Goal: Task Accomplishment & Management: Complete application form

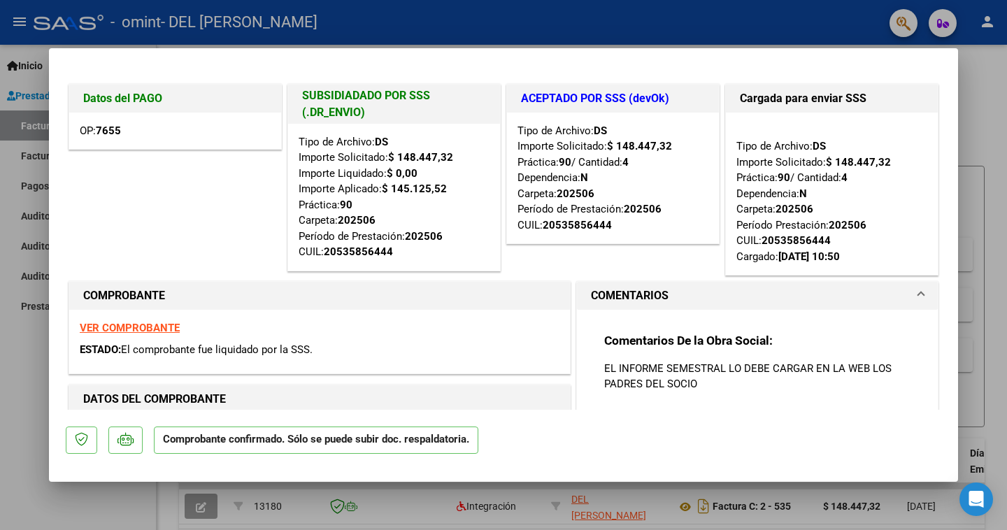
click at [511, 39] on div at bounding box center [503, 265] width 1007 height 530
type input "$ 0,00"
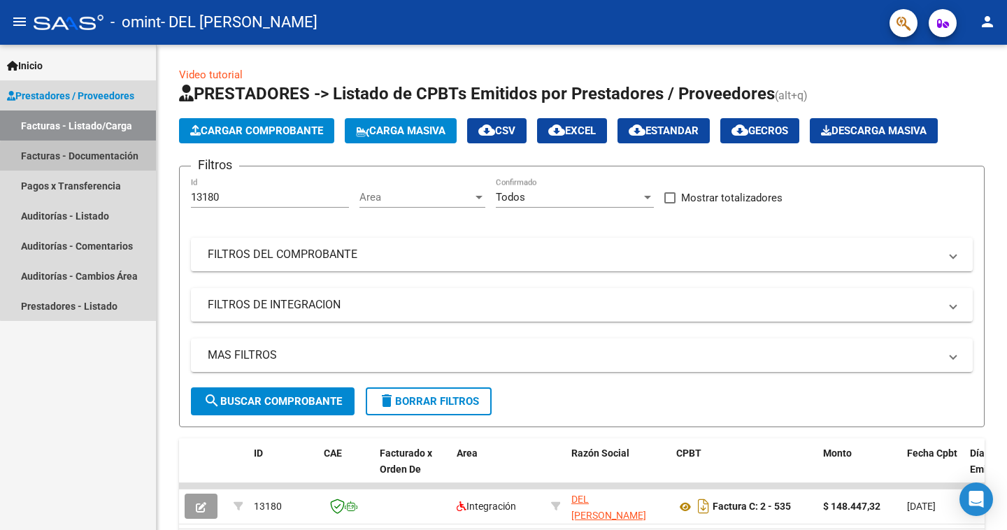
click at [93, 158] on link "Facturas - Documentación" at bounding box center [78, 156] width 156 height 30
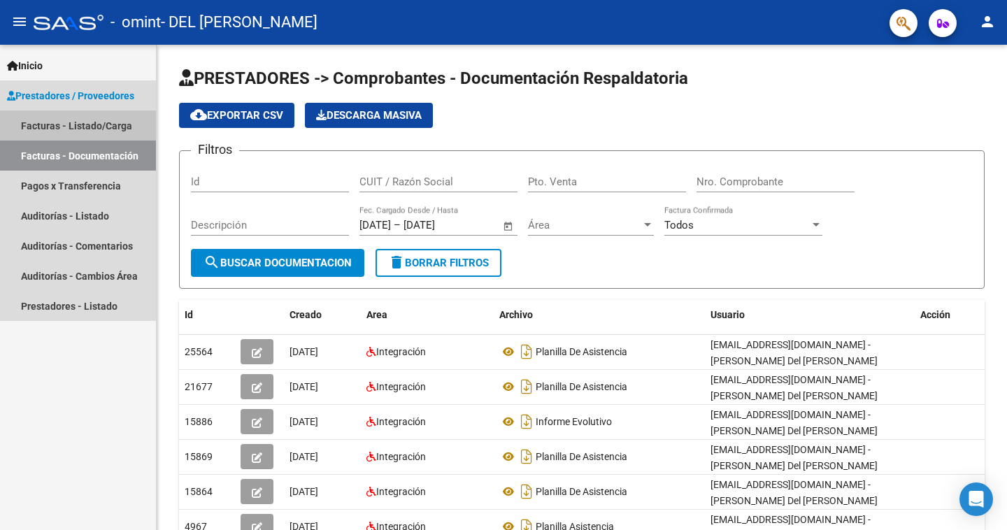
click at [62, 128] on link "Facturas - Listado/Carga" at bounding box center [78, 126] width 156 height 30
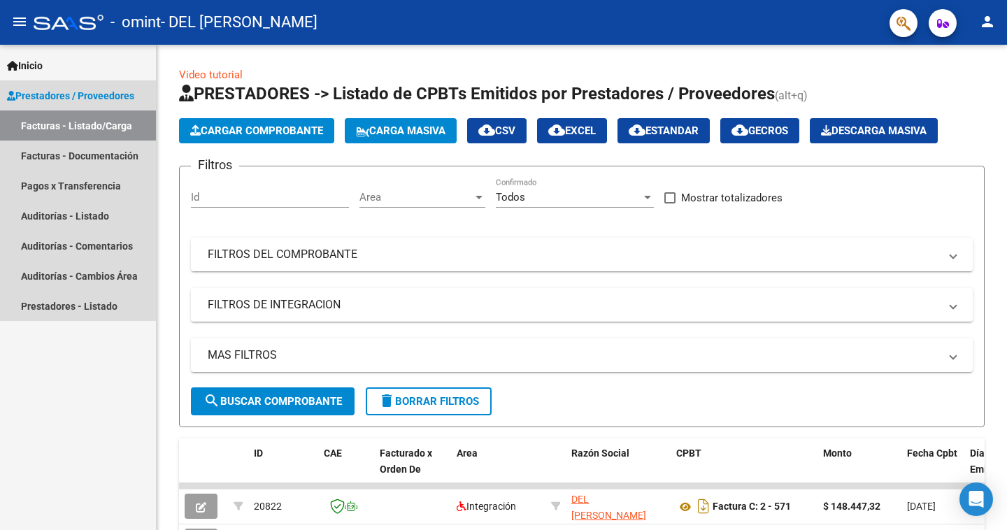
click at [109, 96] on span "Prestadores / Proveedores" at bounding box center [70, 95] width 127 height 15
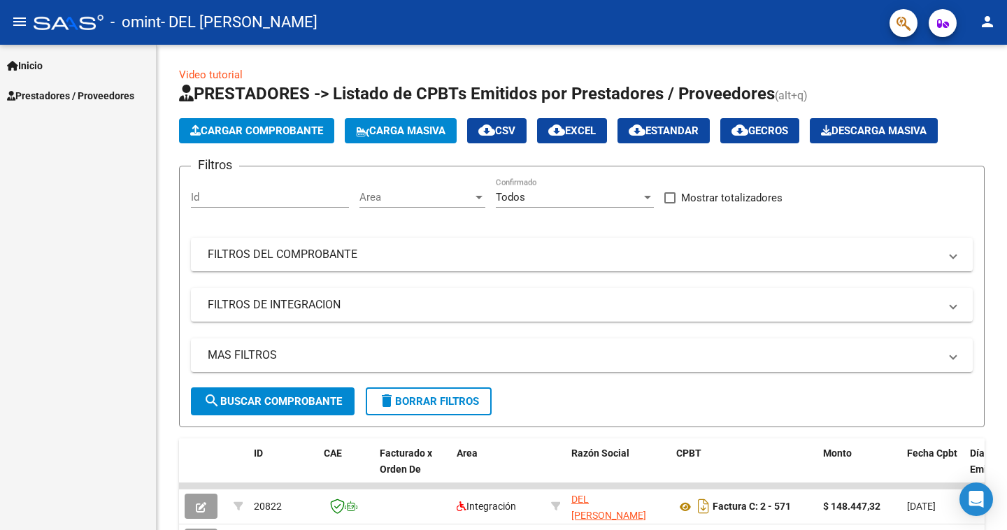
click at [109, 96] on span "Prestadores / Proveedores" at bounding box center [70, 95] width 127 height 15
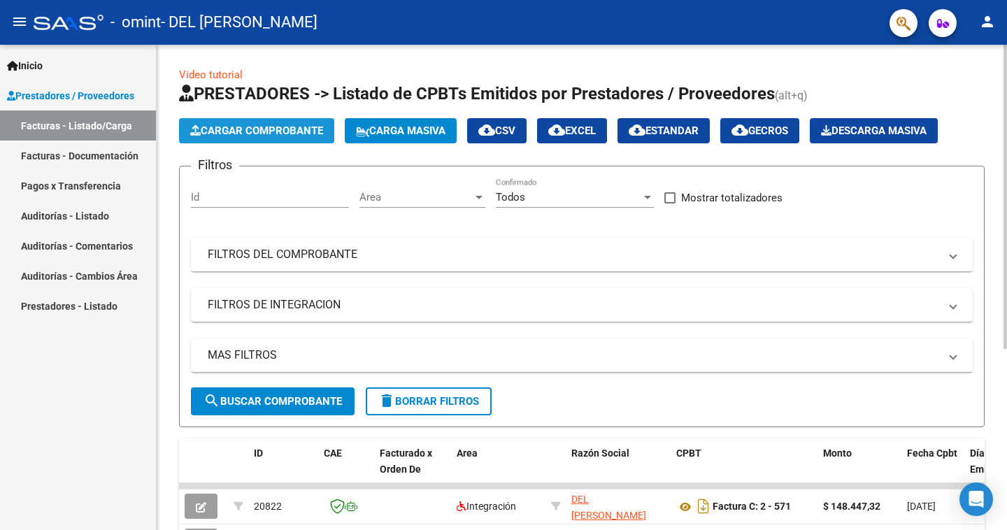
click at [262, 126] on span "Cargar Comprobante" at bounding box center [256, 130] width 133 height 13
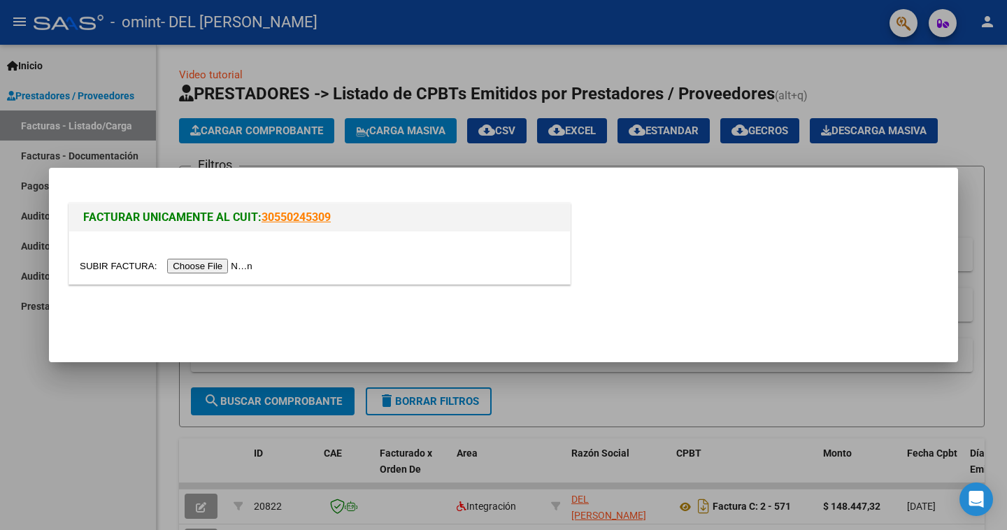
click at [236, 262] on input "file" at bounding box center [168, 266] width 177 height 15
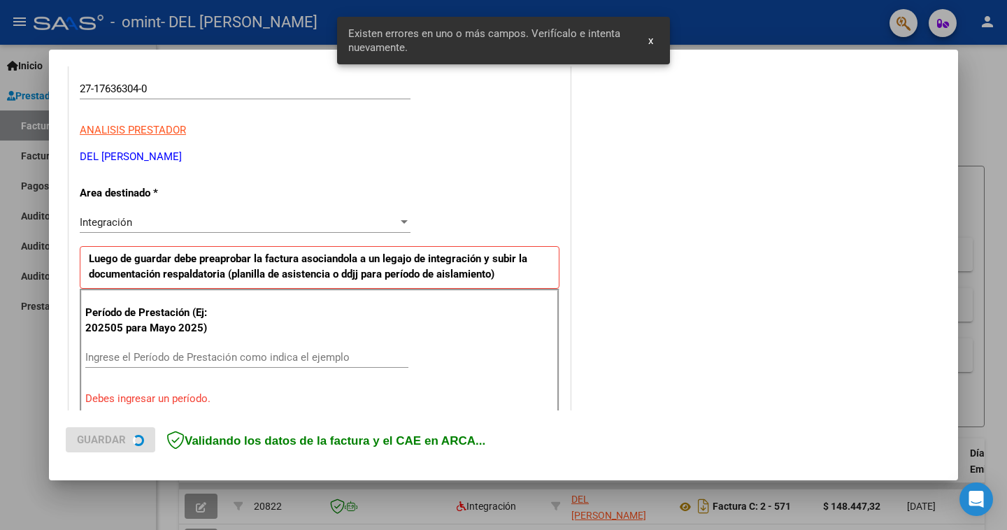
scroll to position [289, 0]
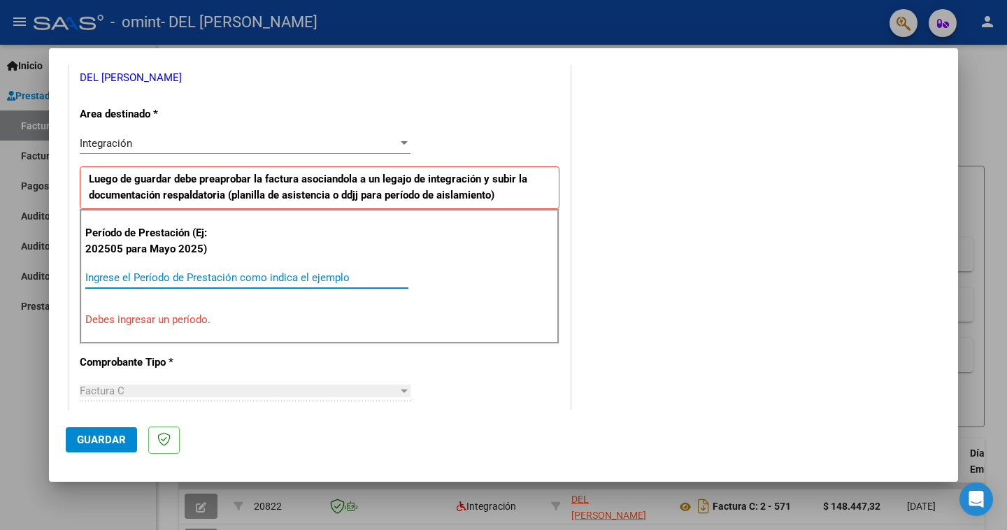
click at [124, 281] on input "Ingrese el Período de Prestación como indica el ejemplo" at bounding box center [246, 277] width 323 height 13
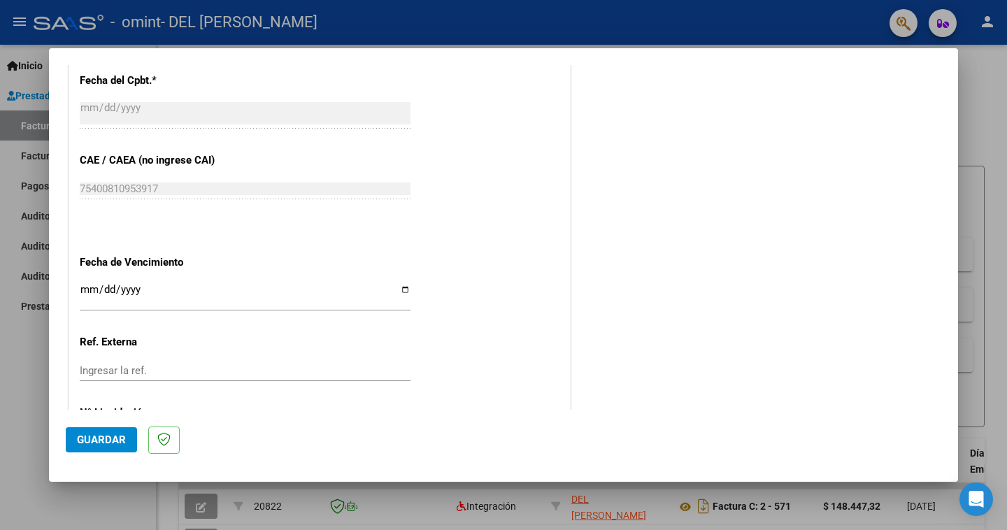
scroll to position [869, 0]
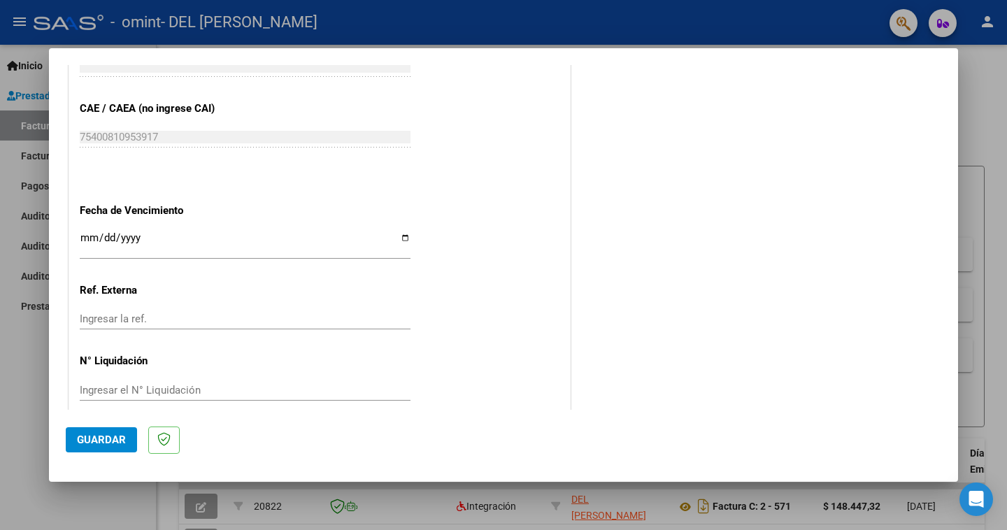
type input "202509"
click at [108, 439] on span "Guardar" at bounding box center [101, 440] width 49 height 13
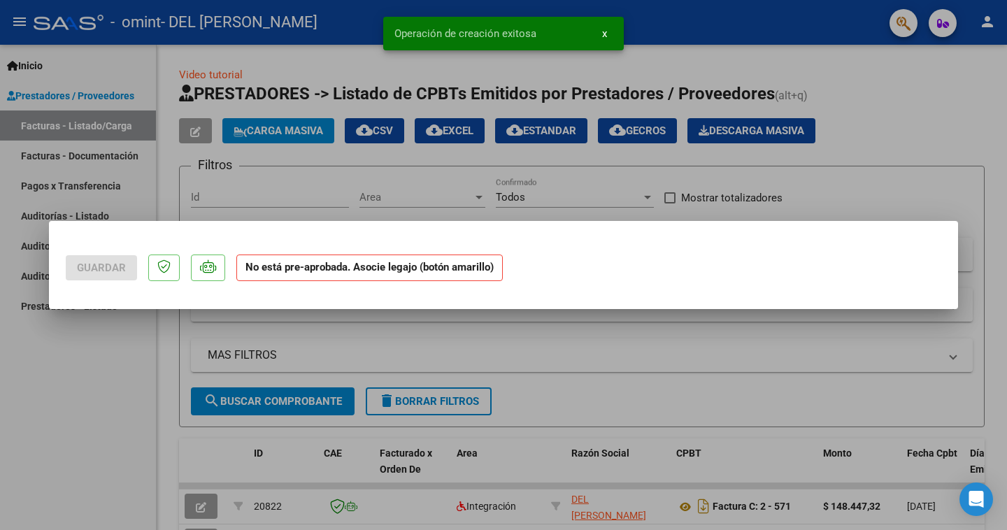
scroll to position [0, 0]
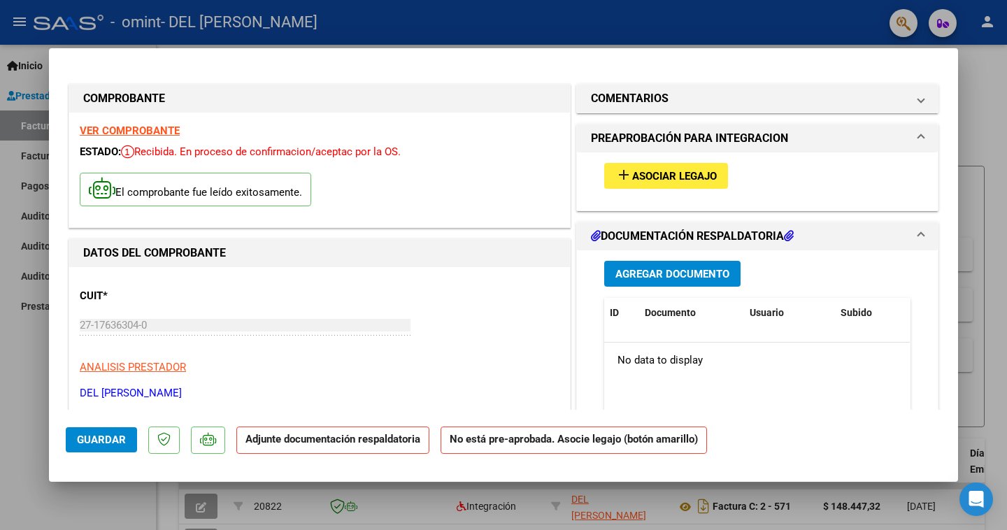
click at [698, 271] on span "Agregar Documento" at bounding box center [672, 274] width 114 height 13
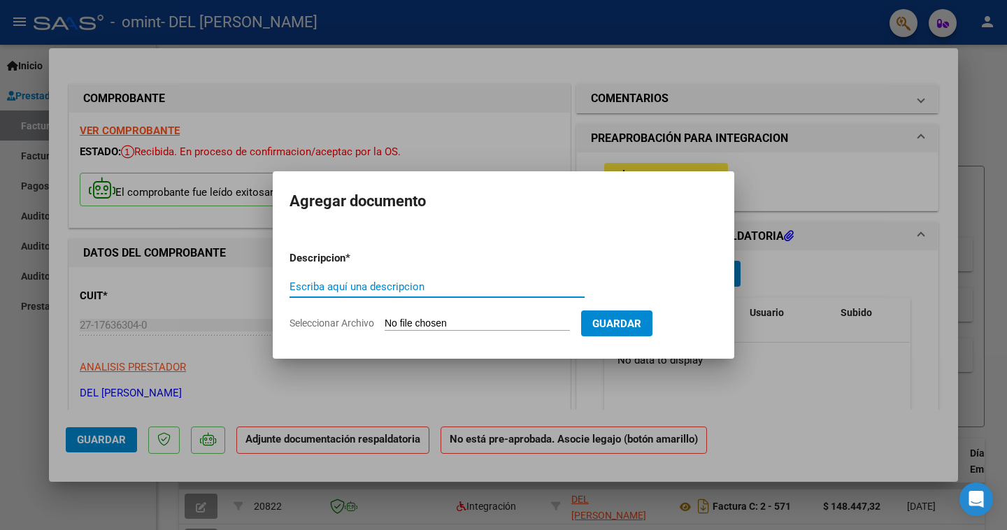
click at [308, 287] on input "Escriba aquí una descripcion" at bounding box center [437, 286] width 295 height 13
type input "Planilla de asistencia"
click at [348, 325] on span "Seleccionar Archivo" at bounding box center [332, 323] width 85 height 11
click at [385, 325] on input "Seleccionar Archivo" at bounding box center [477, 324] width 185 height 13
type input "C:\fakepath\IMG_3718.jpg"
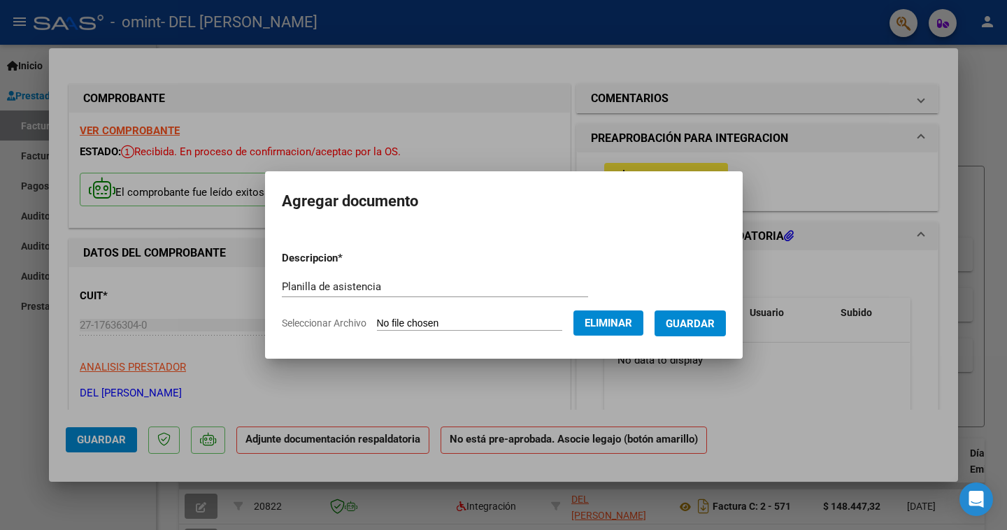
click at [697, 321] on span "Guardar" at bounding box center [690, 324] width 49 height 13
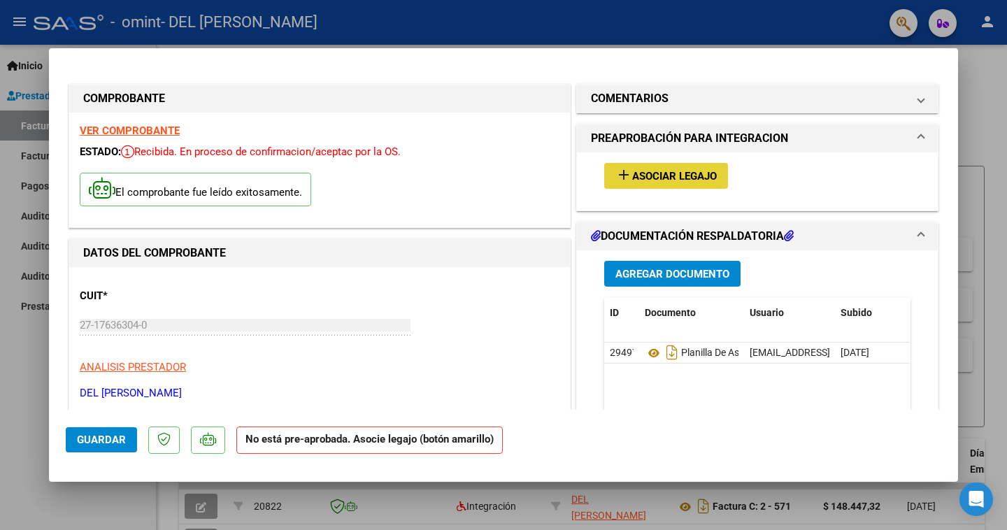
click at [695, 173] on span "Asociar Legajo" at bounding box center [674, 176] width 85 height 13
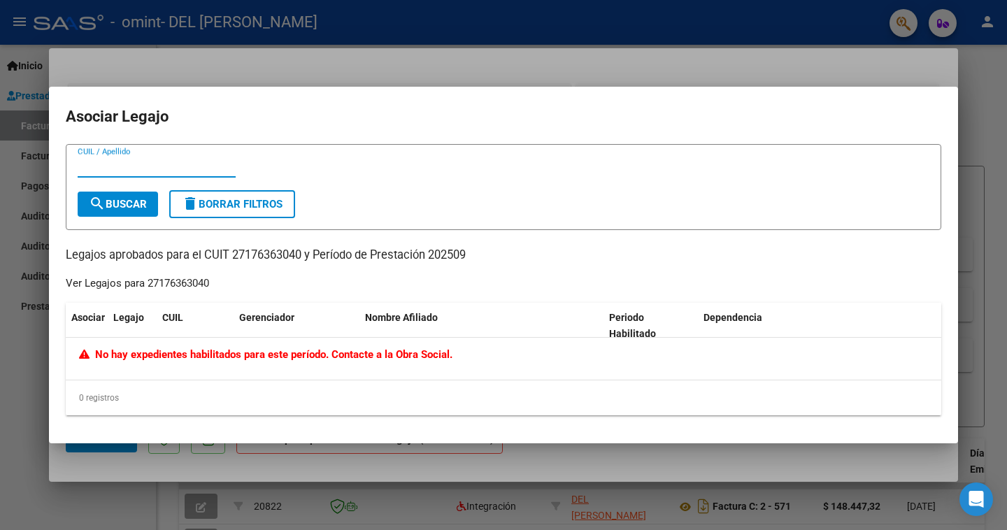
click at [129, 165] on input "CUIL / Apellido" at bounding box center [157, 166] width 158 height 13
click at [420, 65] on div at bounding box center [503, 265] width 1007 height 530
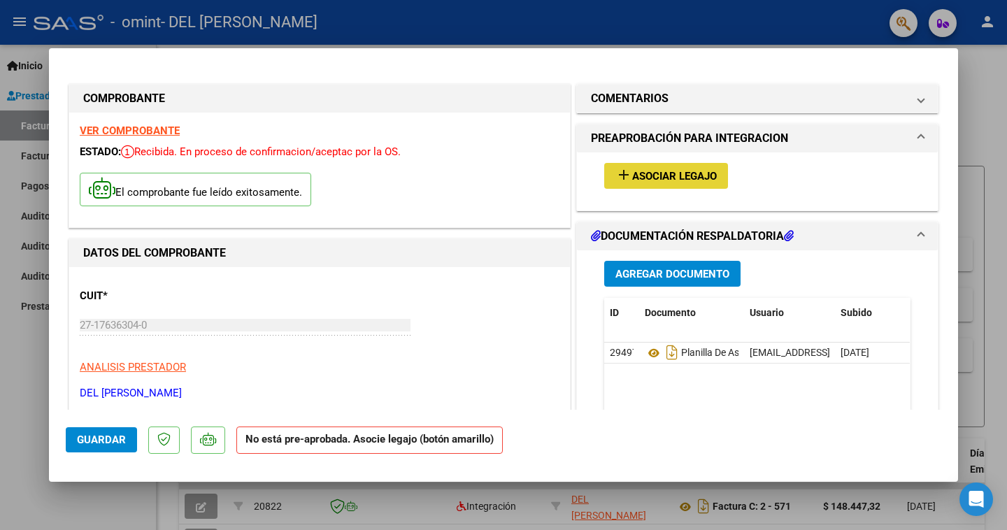
click at [686, 174] on span "Asociar Legajo" at bounding box center [674, 176] width 85 height 13
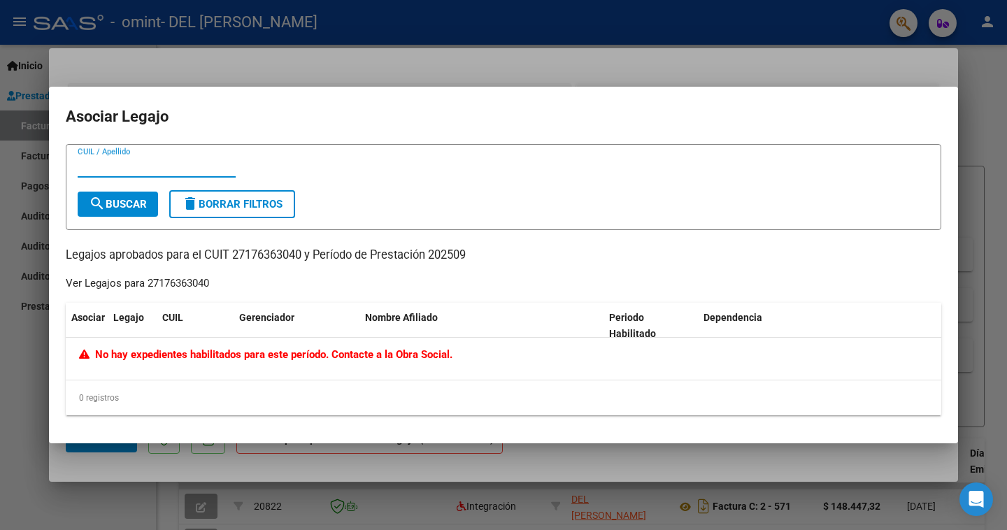
click at [117, 161] on input "CUIL / Apellido" at bounding box center [157, 166] width 158 height 13
click at [125, 198] on span "search Buscar" at bounding box center [118, 204] width 58 height 13
click at [94, 165] on input "CUIL / Apellido" at bounding box center [157, 166] width 158 height 13
type input "d"
type input "G"
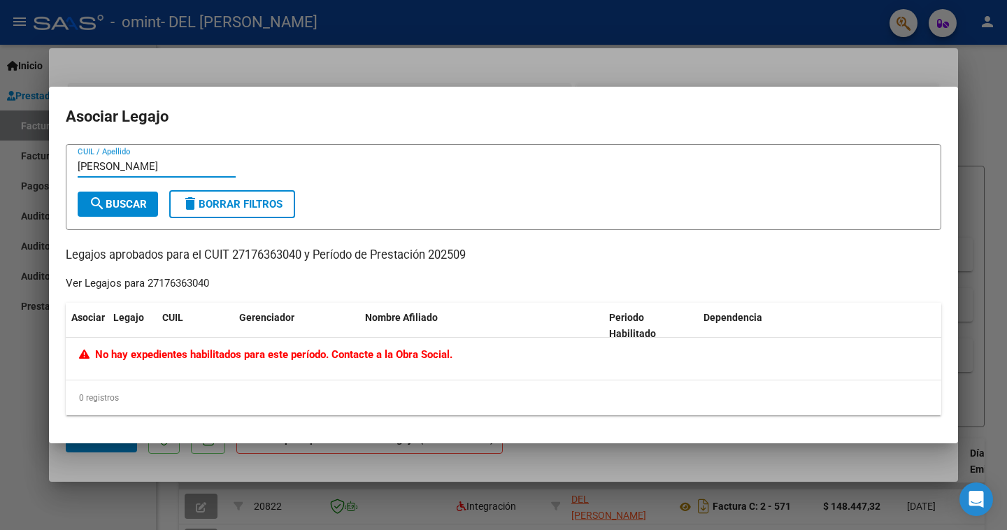
click at [122, 197] on button "search Buscar" at bounding box center [118, 204] width 80 height 25
click at [134, 164] on input "[PERSON_NAME]" at bounding box center [157, 166] width 158 height 13
type input "R"
type input "27176363040"
click at [134, 198] on span "search Buscar" at bounding box center [118, 204] width 58 height 13
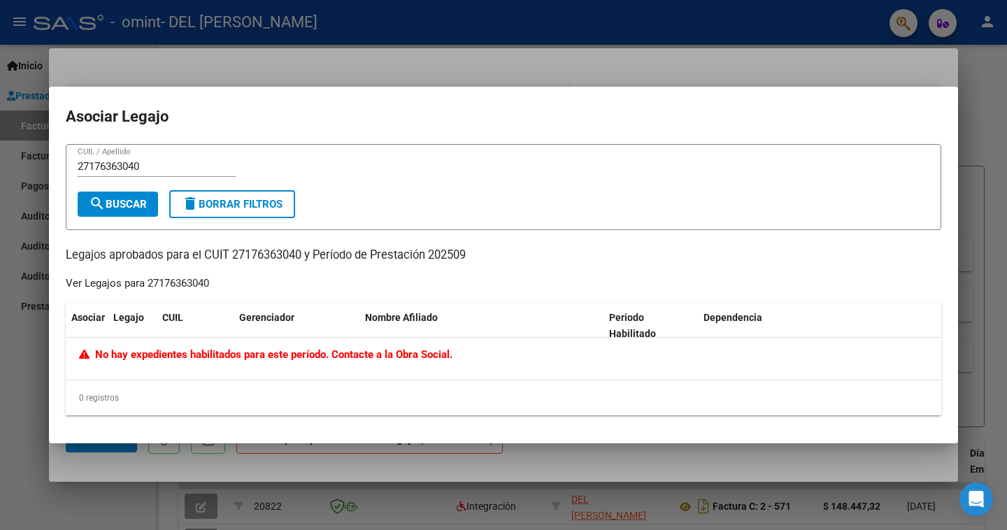
click at [233, 63] on div at bounding box center [503, 265] width 1007 height 530
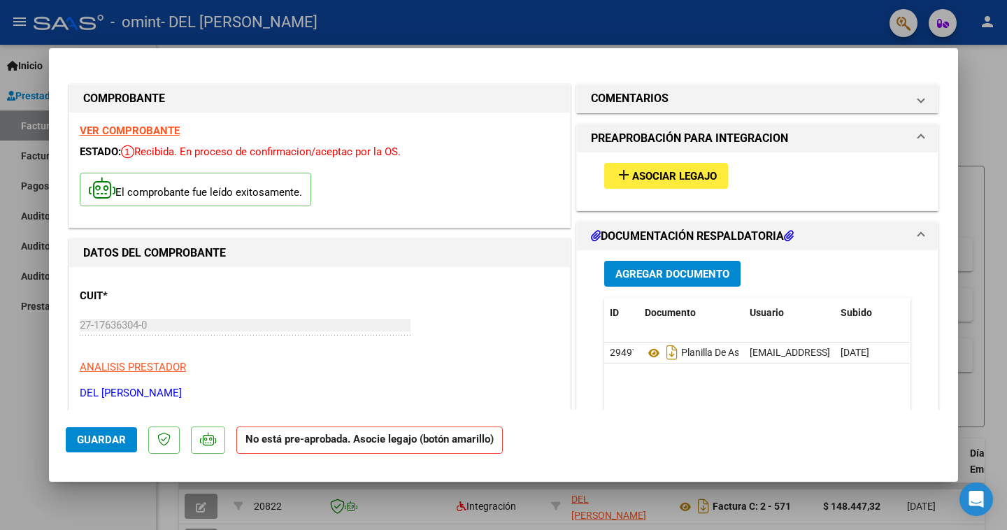
click at [897, 139] on mat-panel-title "PREAPROBACIÓN PARA INTEGRACION" at bounding box center [749, 138] width 316 height 17
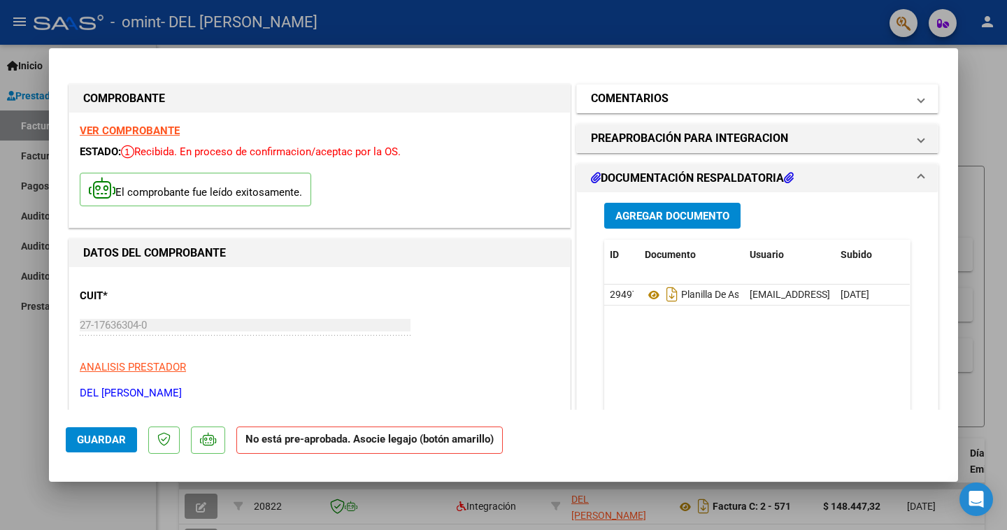
click at [675, 96] on mat-panel-title "COMENTARIOS" at bounding box center [749, 98] width 316 height 17
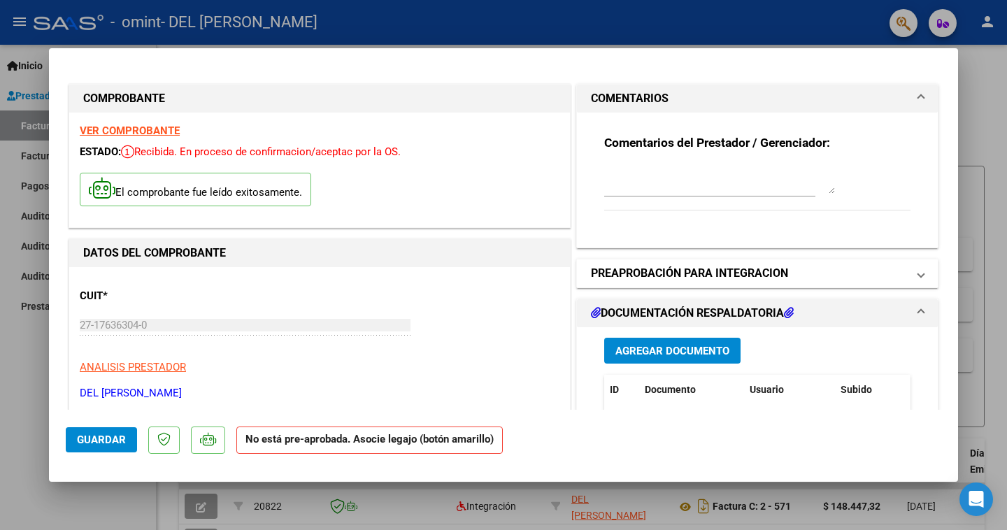
click at [668, 273] on h1 "PREAPROBACIÓN PARA INTEGRACION" at bounding box center [689, 273] width 197 height 17
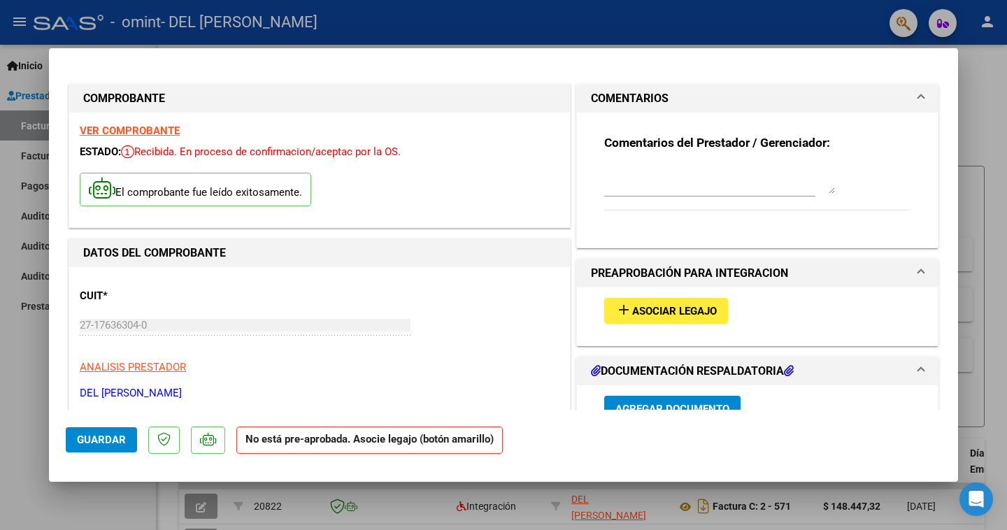
click at [661, 306] on span "Asociar Legajo" at bounding box center [674, 311] width 85 height 13
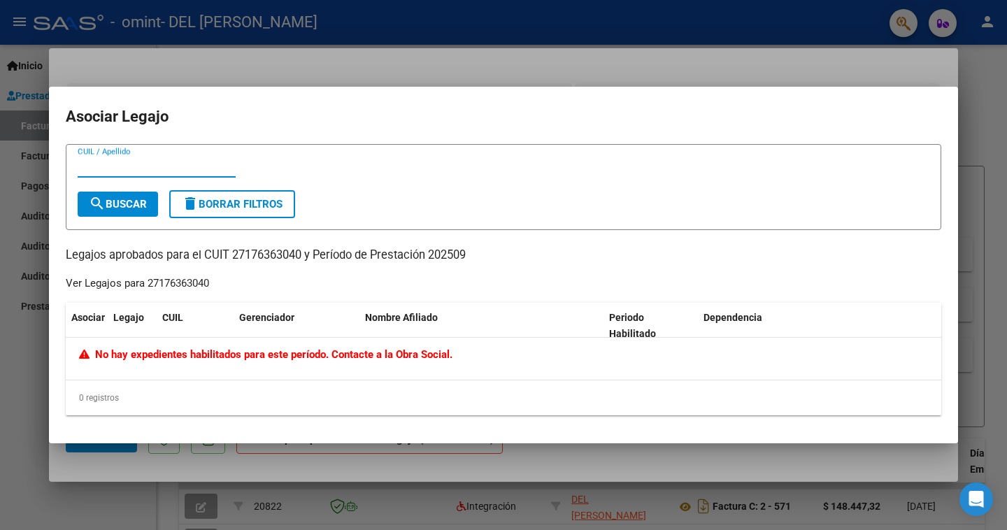
click at [103, 163] on input "CUIL / Apellido" at bounding box center [157, 166] width 158 height 13
type input "53585644"
click at [113, 201] on span "search Buscar" at bounding box center [118, 204] width 58 height 13
drag, startPoint x: 153, startPoint y: 161, endPoint x: 44, endPoint y: 166, distance: 109.2
click at [44, 166] on div "COMPROBANTE VER COMPROBANTE ESTADO: Recibida. En proceso de confirmacion/acepta…" at bounding box center [503, 265] width 1007 height 530
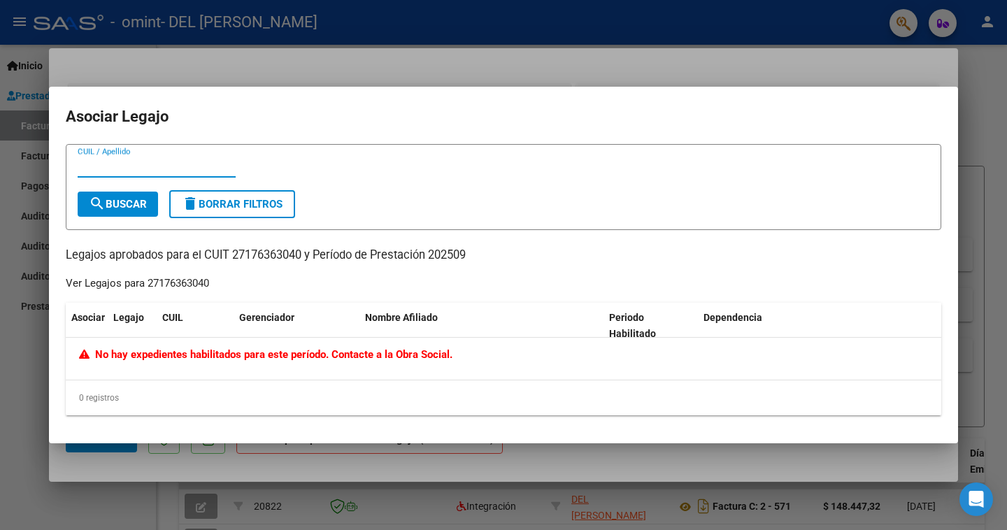
click at [191, 286] on div "Ver Legajos para 27176363040" at bounding box center [137, 284] width 143 height 16
click at [175, 322] on span "CUIL" at bounding box center [172, 317] width 21 height 11
click at [355, 64] on div at bounding box center [503, 265] width 1007 height 530
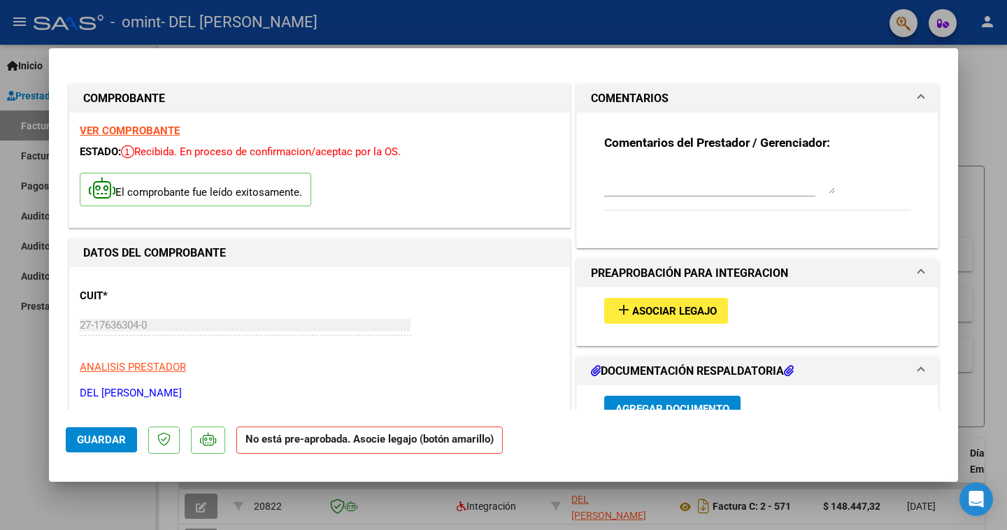
click at [110, 441] on span "Guardar" at bounding box center [101, 440] width 49 height 13
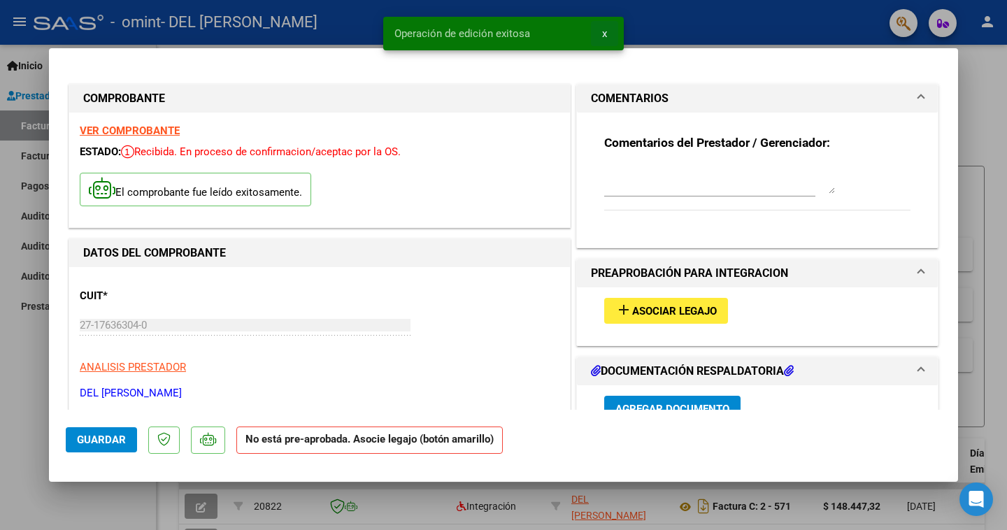
click at [609, 31] on button "x" at bounding box center [604, 33] width 27 height 25
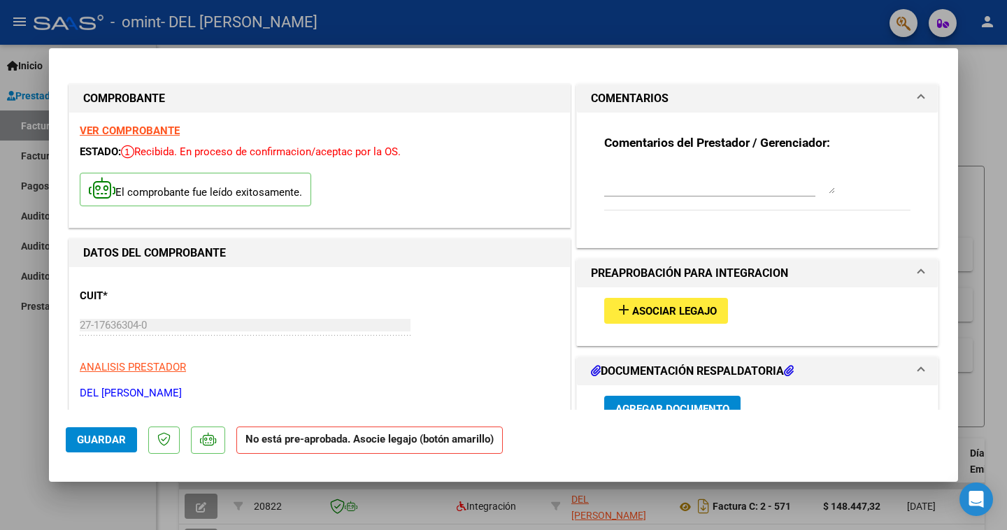
click at [184, 29] on div at bounding box center [503, 265] width 1007 height 530
type input "$ 0,00"
